Goal: Transaction & Acquisition: Subscribe to service/newsletter

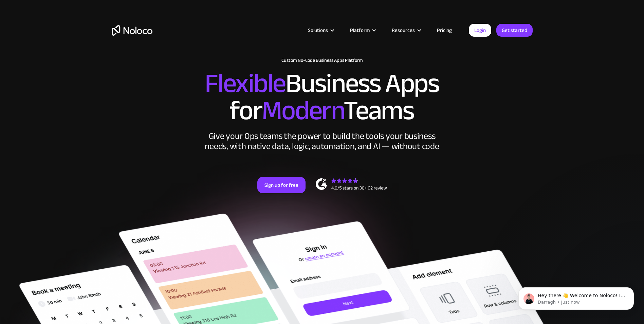
click at [440, 29] on link "Pricing" at bounding box center [444, 30] width 32 height 9
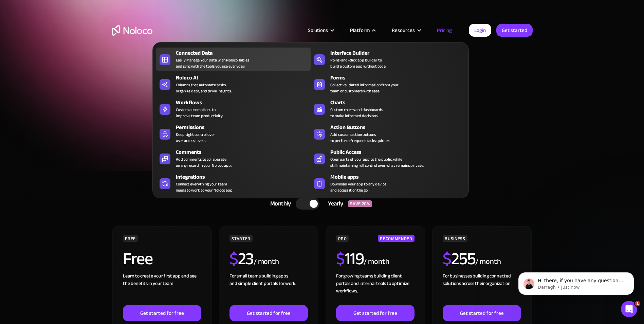
click at [209, 61] on div "Easily Manage Your Data with Noloco Tables and sync with the tools you use ever…" at bounding box center [212, 63] width 73 height 12
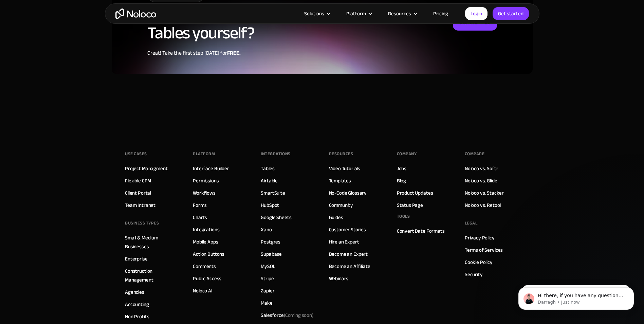
scroll to position [1764, 0]
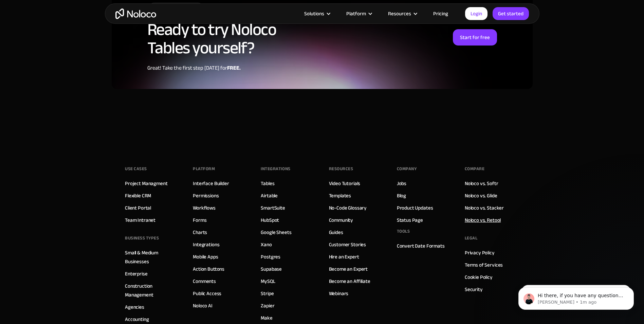
click at [497, 215] on link "Noloco vs. Retool" at bounding box center [482, 219] width 36 height 9
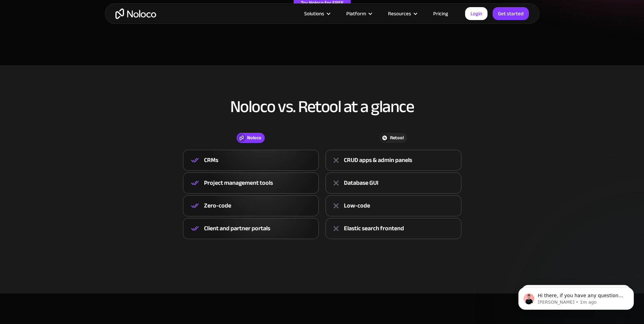
scroll to position [204, 0]
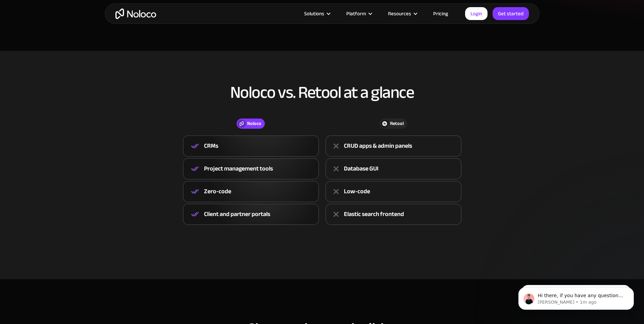
click at [400, 122] on div "Retool" at bounding box center [397, 123] width 14 height 7
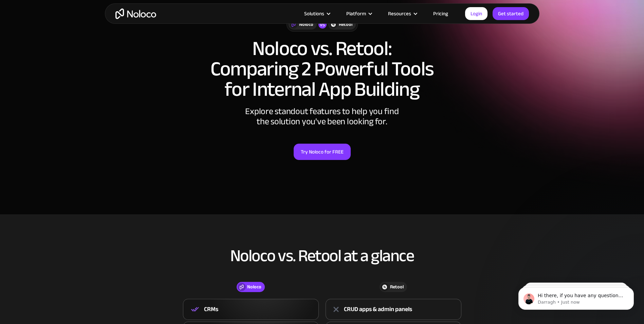
scroll to position [34, 0]
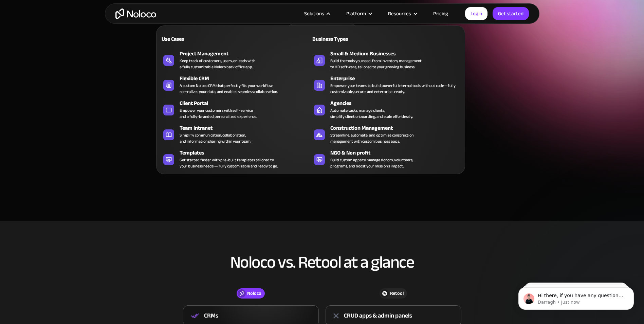
click at [324, 14] on div "Solutions" at bounding box center [314, 13] width 20 height 9
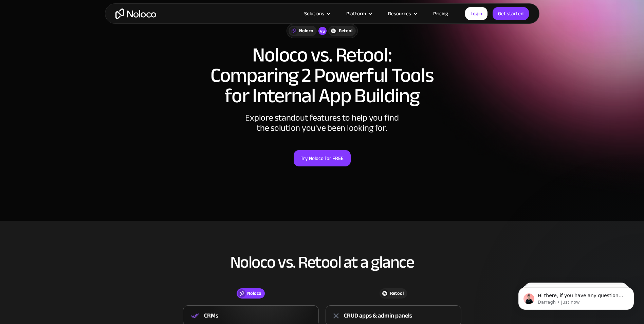
click at [324, 14] on div "Solutions" at bounding box center [314, 13] width 20 height 9
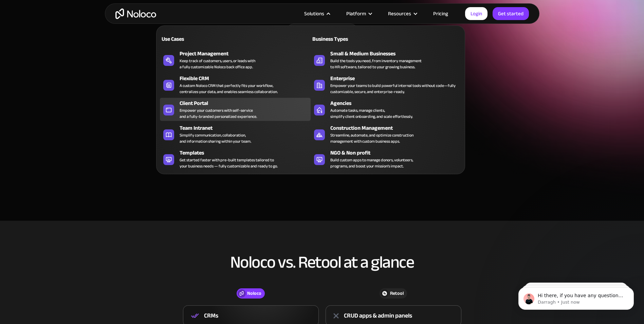
click at [219, 115] on div "Empower your customers with self-service and a fully-branded personalized exper…" at bounding box center [217, 113] width 77 height 12
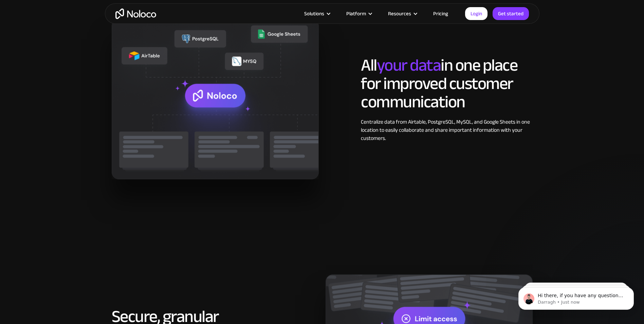
scroll to position [814, 0]
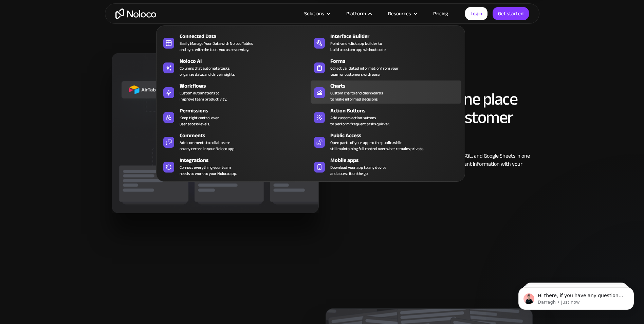
click at [347, 96] on div "Custom charts and dashboards to make informed decisions." at bounding box center [356, 96] width 53 height 12
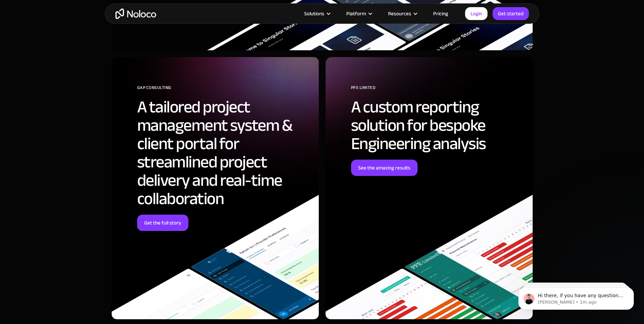
scroll to position [1716, 0]
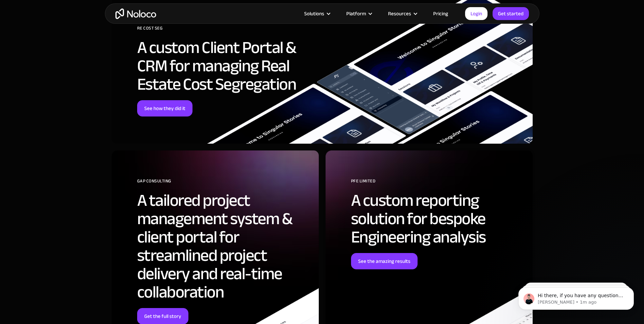
click at [437, 14] on link "Pricing" at bounding box center [440, 13] width 32 height 9
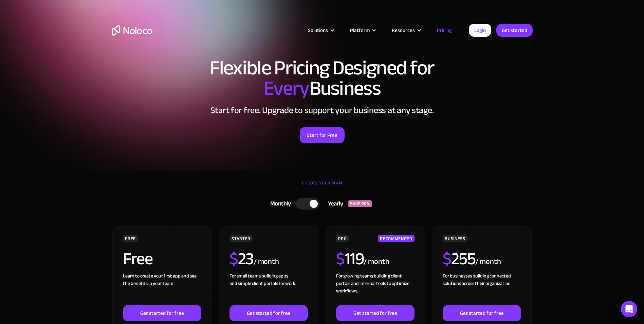
click at [101, 132] on section "Flexible Pricing Designed for Every Business Start for free. Upgrade to support…" at bounding box center [322, 85] width 644 height 171
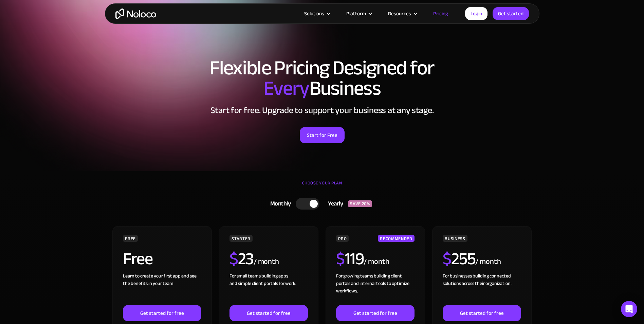
scroll to position [170, 0]
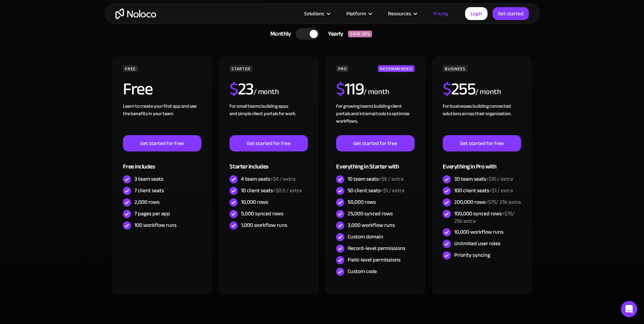
click at [305, 33] on div at bounding box center [308, 34] width 24 height 12
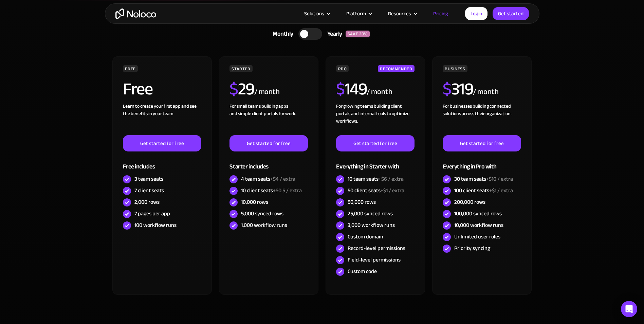
click at [312, 32] on div at bounding box center [310, 34] width 24 height 12
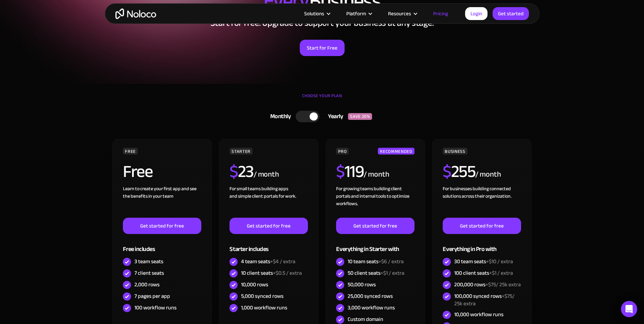
scroll to position [0, 0]
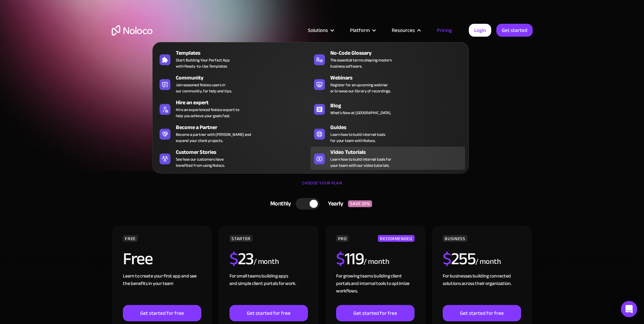
click at [349, 147] on link "Video Tutorials Learn how to build internal tools for your team with our video …" at bounding box center [387, 158] width 154 height 23
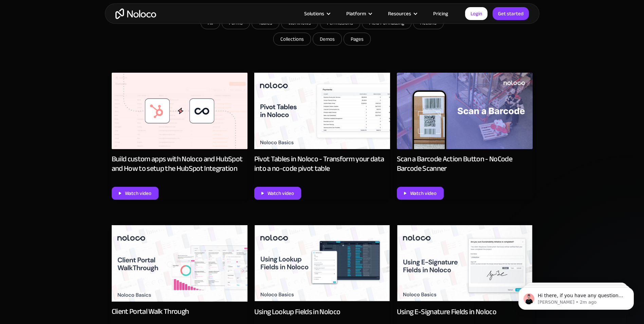
scroll to position [373, 0]
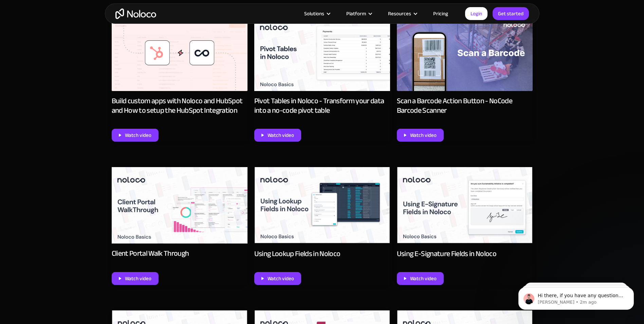
click at [181, 235] on img at bounding box center [180, 205] width 136 height 76
click at [147, 276] on div "Watch video" at bounding box center [138, 278] width 26 height 9
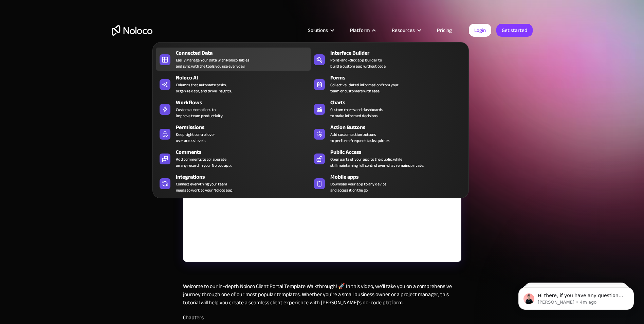
click at [221, 65] on div "Easily Manage Your Data with Noloco Tables and sync with the tools you use ever…" at bounding box center [212, 63] width 73 height 12
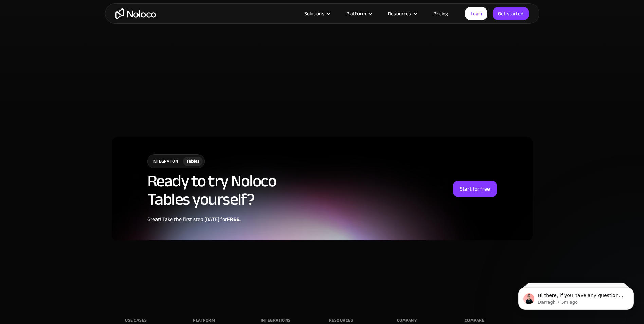
scroll to position [1629, 0]
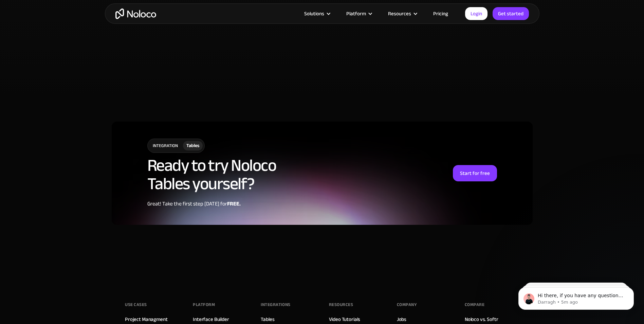
click at [158, 139] on div "integration" at bounding box center [165, 146] width 35 height 14
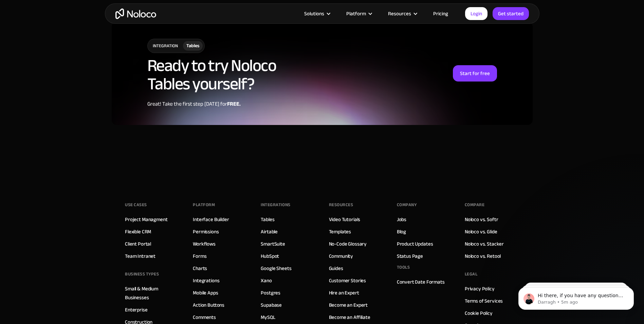
scroll to position [1798, 0]
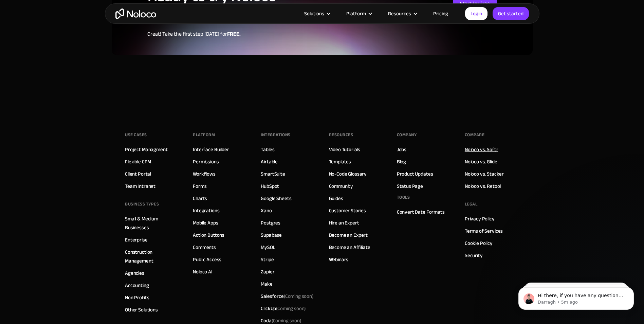
click at [483, 145] on link "Noloco vs. Softr" at bounding box center [481, 149] width 34 height 9
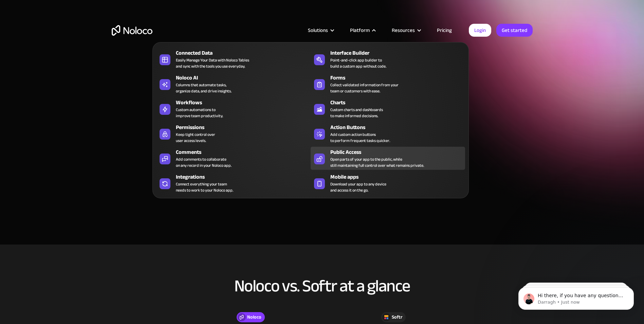
click at [343, 166] on div "Open parts of your app to the public, while still maintaining full control over…" at bounding box center [377, 162] width 94 height 12
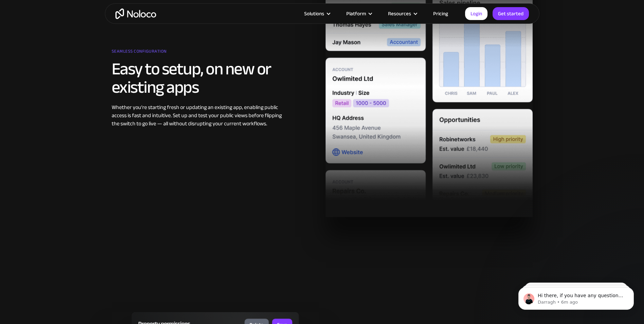
scroll to position [1086, 0]
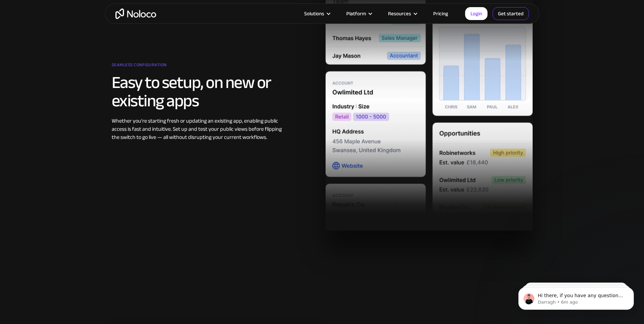
click at [506, 15] on link "Get started" at bounding box center [510, 13] width 36 height 13
click at [448, 14] on link "Pricing" at bounding box center [440, 13] width 32 height 9
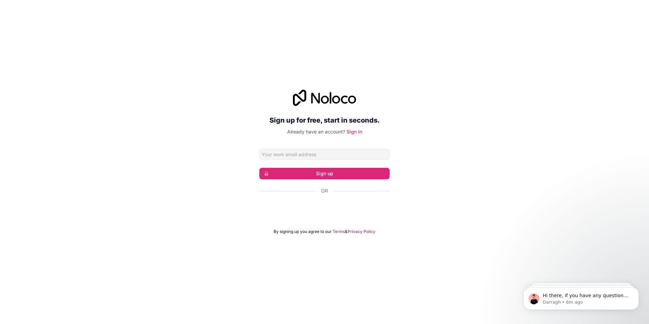
click at [379, 148] on div "Sign up for free, start in seconds. Already have an account? Sign in Sign up Or…" at bounding box center [324, 162] width 130 height 145
click at [375, 151] on input "Email address" at bounding box center [324, 154] width 130 height 11
type input "[EMAIL_ADDRESS][DOMAIN_NAME]"
click at [342, 173] on button "Sign up" at bounding box center [324, 174] width 130 height 12
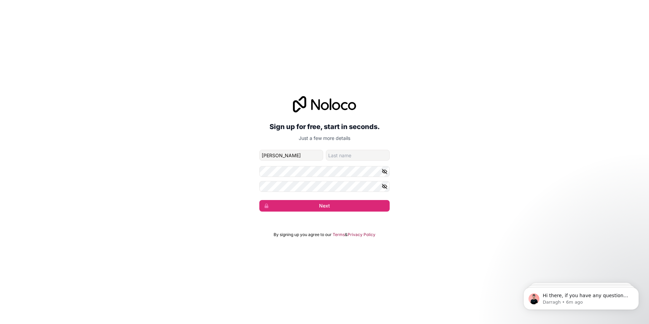
type input "[PERSON_NAME]"
click at [259, 200] on button "Next" at bounding box center [324, 206] width 130 height 12
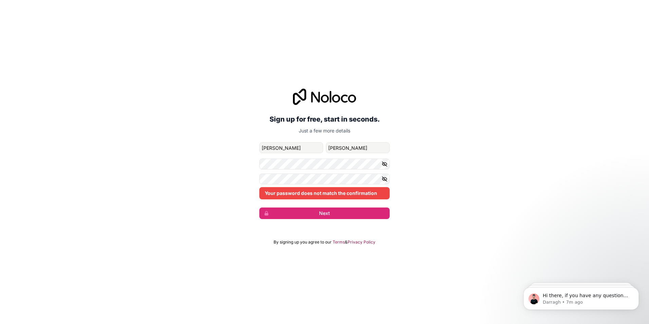
click at [384, 166] on icon "button" at bounding box center [384, 164] width 6 height 6
click at [386, 174] on button "button" at bounding box center [385, 178] width 8 height 11
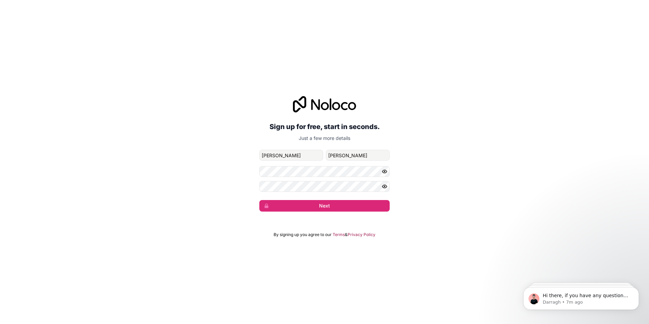
click at [518, 138] on div "Sign up for free, start in seconds. Just a few more details [EMAIL_ADDRESS][DOM…" at bounding box center [324, 154] width 649 height 134
click at [321, 208] on button "Next" at bounding box center [324, 206] width 130 height 12
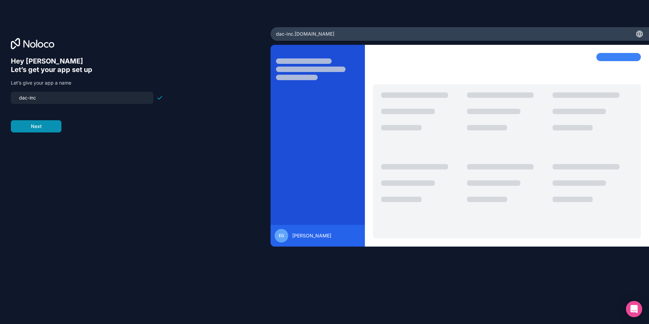
click at [52, 126] on button "Next" at bounding box center [36, 126] width 51 height 12
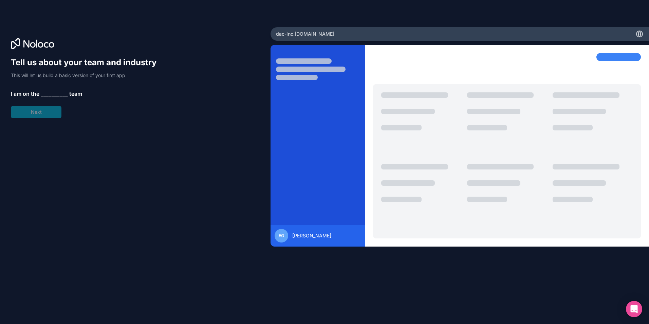
click at [53, 92] on span "__________" at bounding box center [54, 94] width 27 height 8
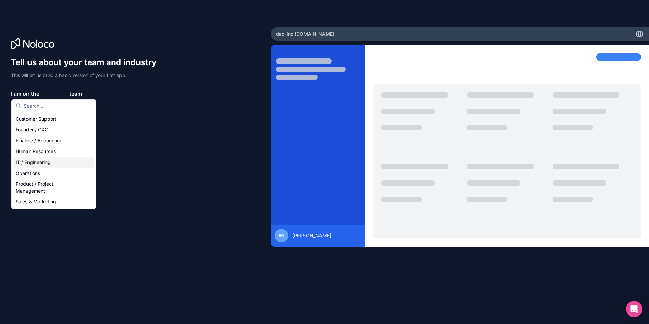
click at [45, 160] on div "IT / Engineering" at bounding box center [53, 162] width 81 height 11
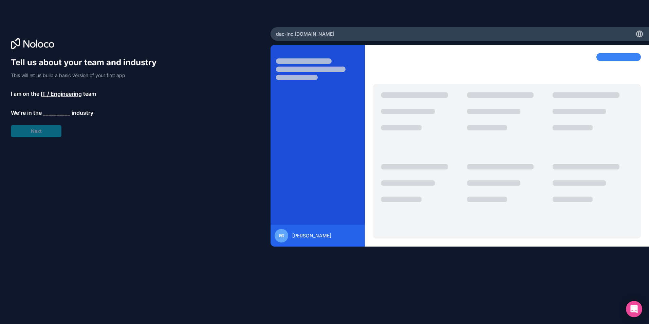
click at [50, 110] on span "__________" at bounding box center [56, 113] width 27 height 8
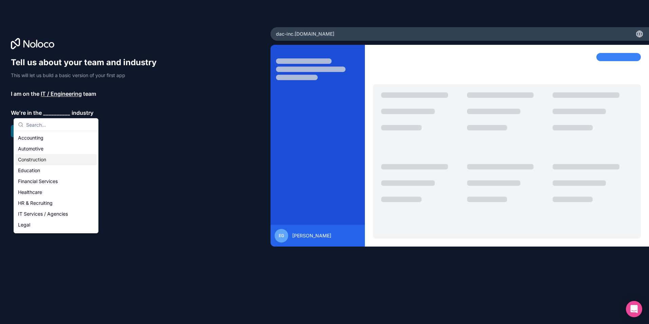
click at [47, 157] on div "Construction" at bounding box center [55, 159] width 81 height 11
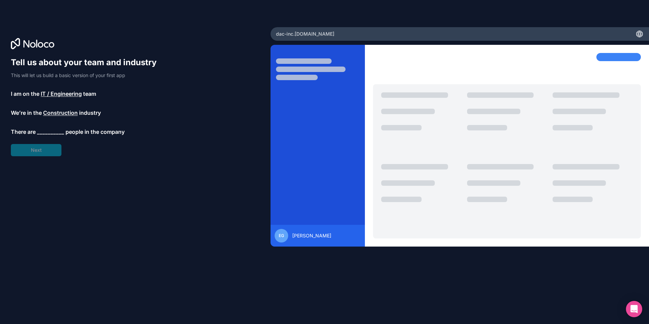
click at [48, 130] on span "__________" at bounding box center [50, 132] width 27 height 8
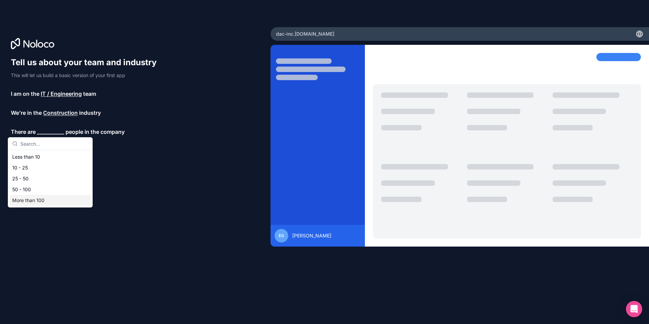
click at [50, 200] on div "More than 100" at bounding box center [50, 200] width 81 height 11
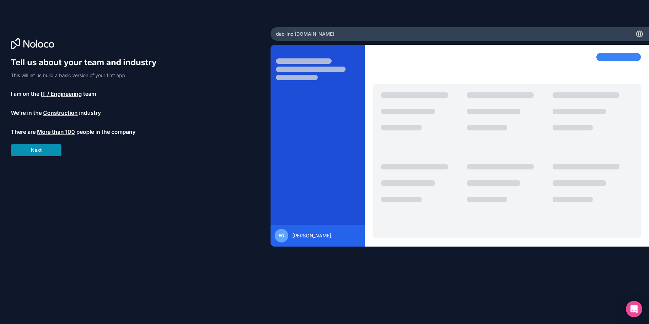
click at [51, 154] on button "Next" at bounding box center [36, 150] width 51 height 12
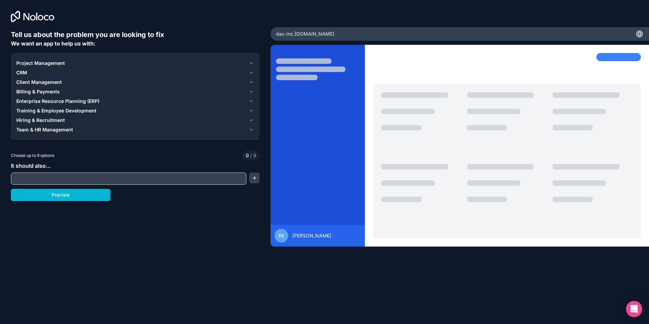
click at [251, 81] on icon "button" at bounding box center [251, 81] width 5 height 5
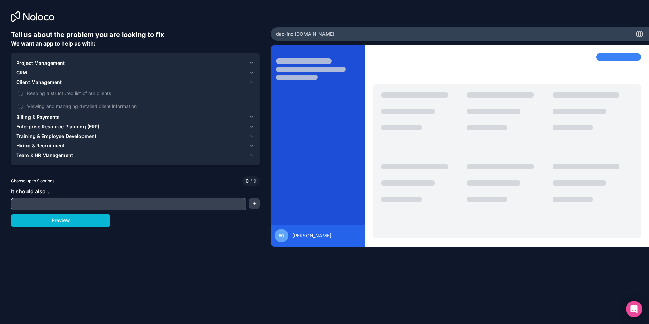
click at [251, 81] on icon "button" at bounding box center [251, 81] width 5 height 5
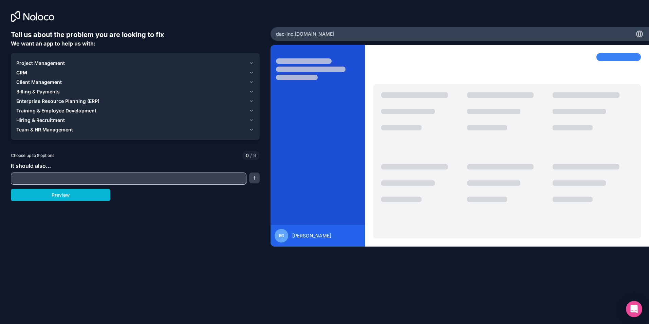
click at [250, 73] on icon "button" at bounding box center [251, 72] width 5 height 5
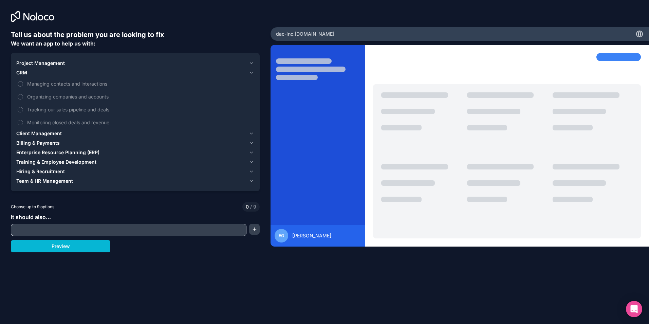
click at [250, 73] on icon "button" at bounding box center [251, 72] width 5 height 5
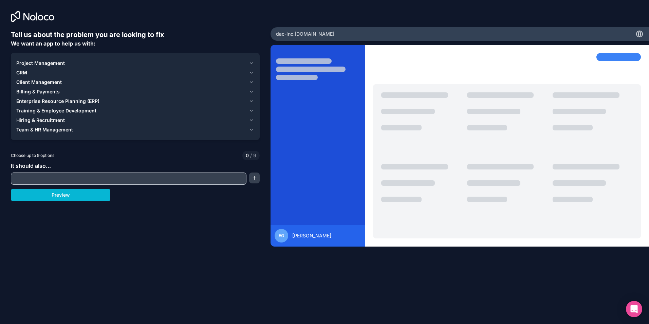
click at [251, 72] on icon "button" at bounding box center [251, 72] width 5 height 5
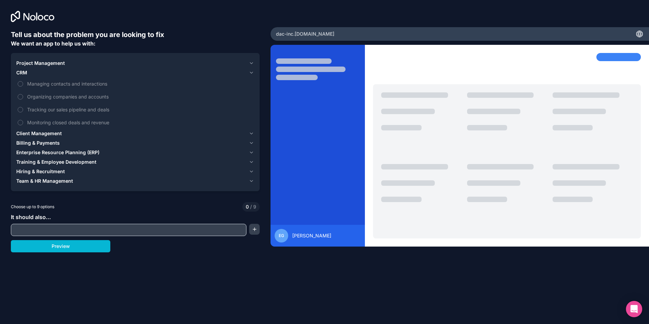
click at [251, 72] on icon "button" at bounding box center [251, 72] width 5 height 5
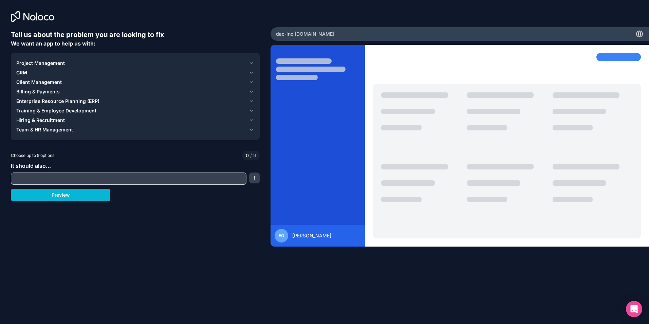
click at [97, 182] on input "text" at bounding box center [129, 179] width 232 height 10
type input "customer portal"
click at [100, 193] on button "Preview" at bounding box center [60, 195] width 99 height 12
click at [75, 127] on div "Team & HR Management" at bounding box center [131, 129] width 230 height 7
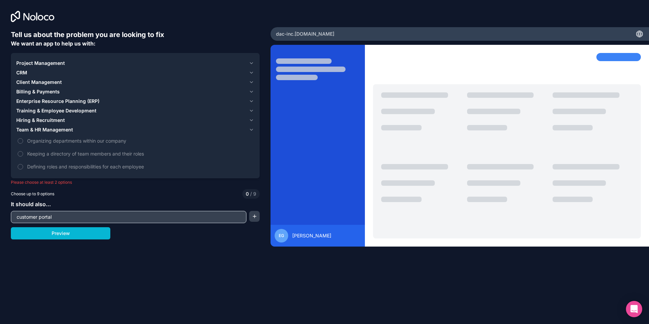
click at [77, 121] on div "Hiring & Recruitment" at bounding box center [131, 120] width 230 height 7
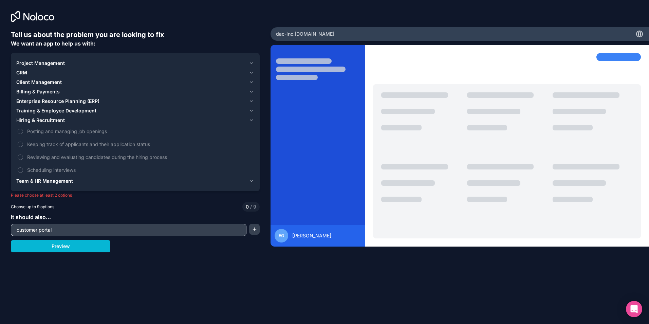
click at [79, 112] on span "Training & Employee Development" at bounding box center [56, 110] width 80 height 7
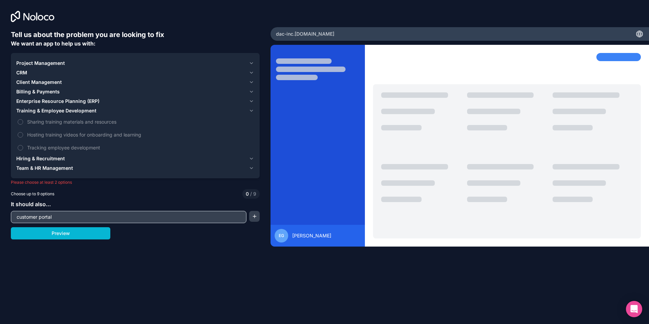
click at [80, 98] on span "Enterprise Resource Planning (ERP)" at bounding box center [57, 101] width 83 height 7
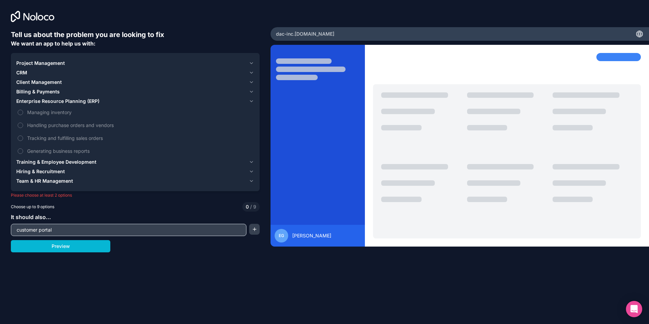
click at [55, 92] on span "Billing & Payments" at bounding box center [37, 91] width 43 height 7
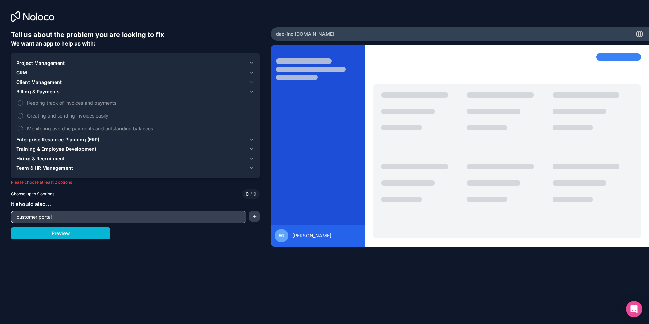
click at [54, 83] on span "Client Management" at bounding box center [38, 82] width 45 height 7
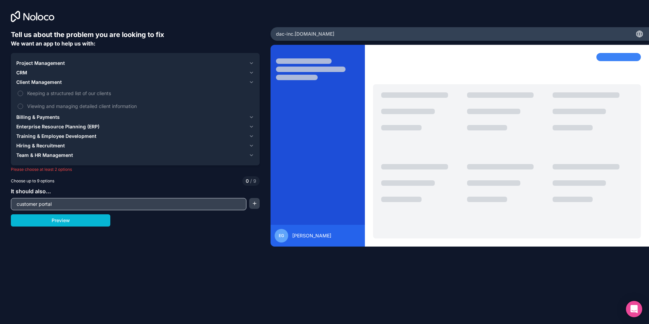
click at [42, 73] on div "CRM" at bounding box center [131, 72] width 230 height 7
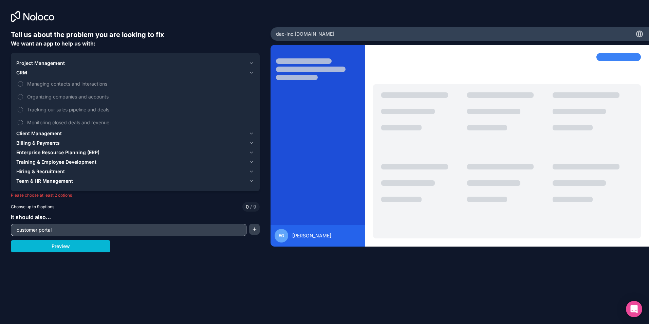
click at [22, 120] on button "Monitoring closed deals and revenue" at bounding box center [20, 122] width 5 height 5
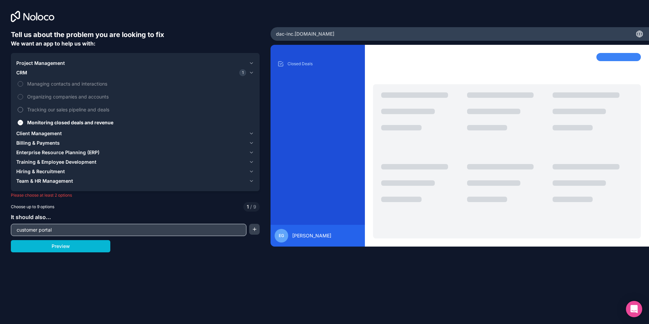
click at [22, 110] on button "Tracking our sales pipeline and deals" at bounding box center [20, 109] width 5 height 5
click at [22, 98] on button "Organizing companies and accounts" at bounding box center [20, 96] width 5 height 5
click at [21, 84] on button "Managing contacts and interactions" at bounding box center [20, 83] width 5 height 5
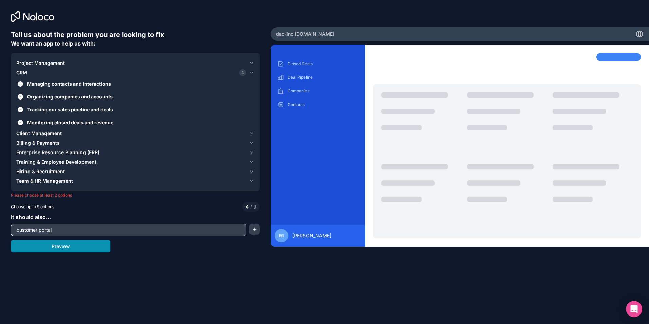
click at [68, 250] on button "Preview" at bounding box center [60, 246] width 99 height 12
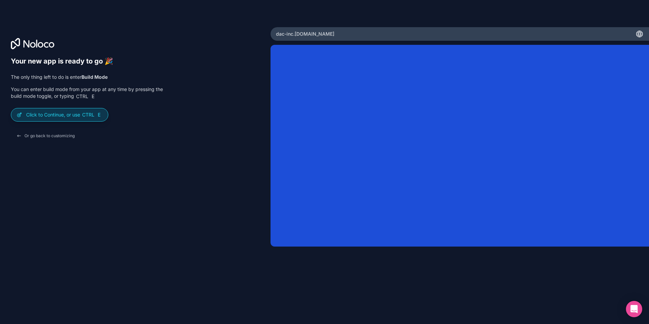
click at [82, 116] on p "Click to Continue, or use Ctrl E" at bounding box center [64, 114] width 76 height 7
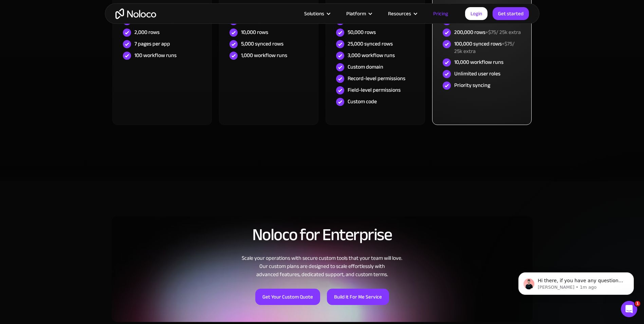
scroll to position [238, 0]
